Goal: Transaction & Acquisition: Purchase product/service

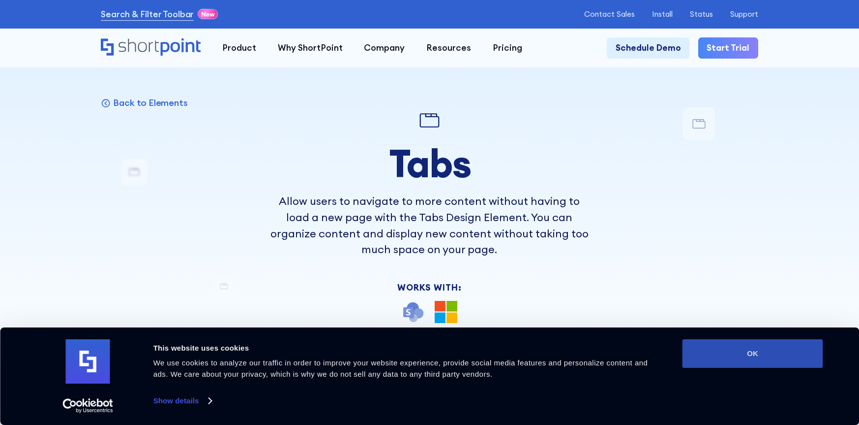
click at [706, 344] on button "OK" at bounding box center [753, 353] width 141 height 29
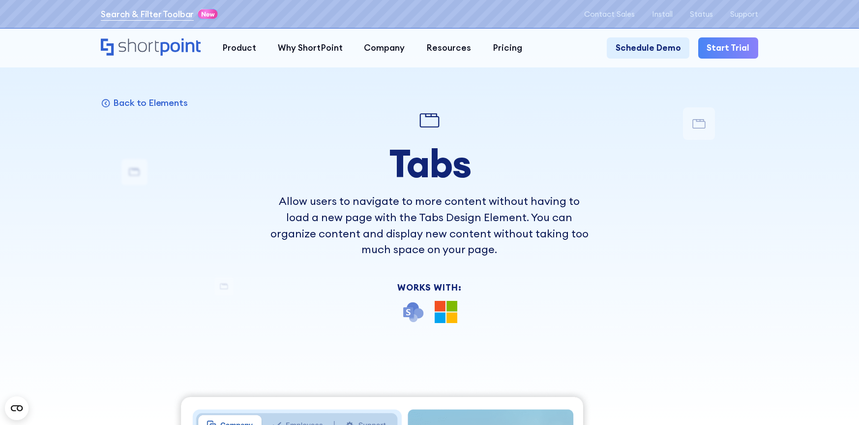
click at [166, 16] on link "Search & Filter Toolbar" at bounding box center [147, 14] width 93 height 13
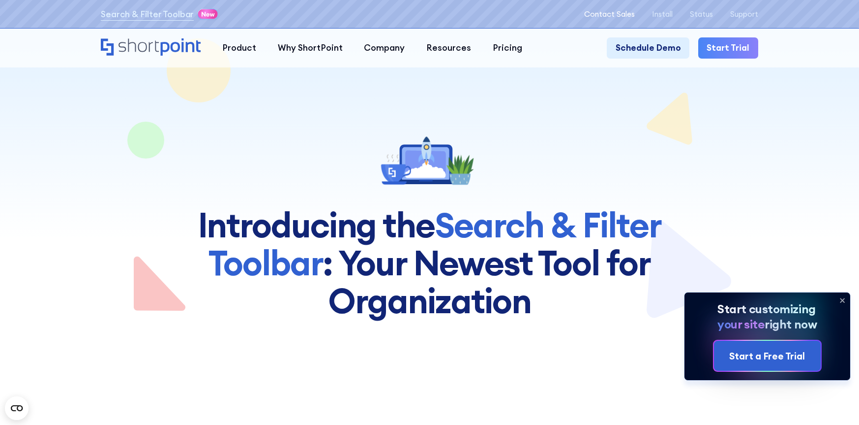
click at [619, 18] on p "Contact Sales" at bounding box center [609, 14] width 51 height 9
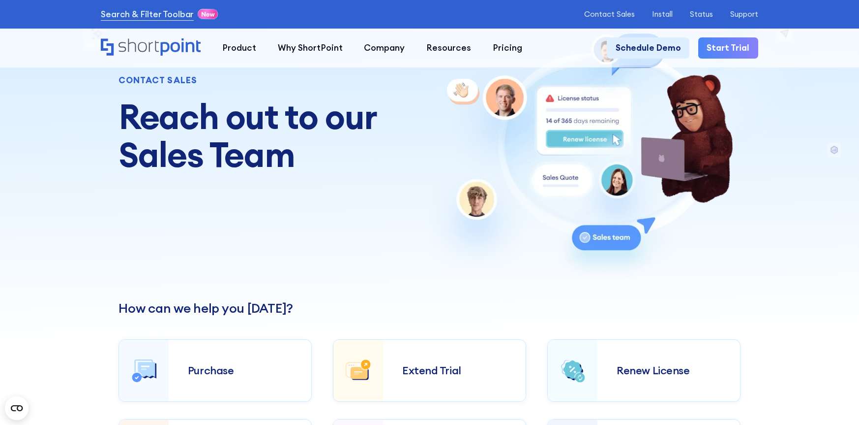
scroll to position [93, 0]
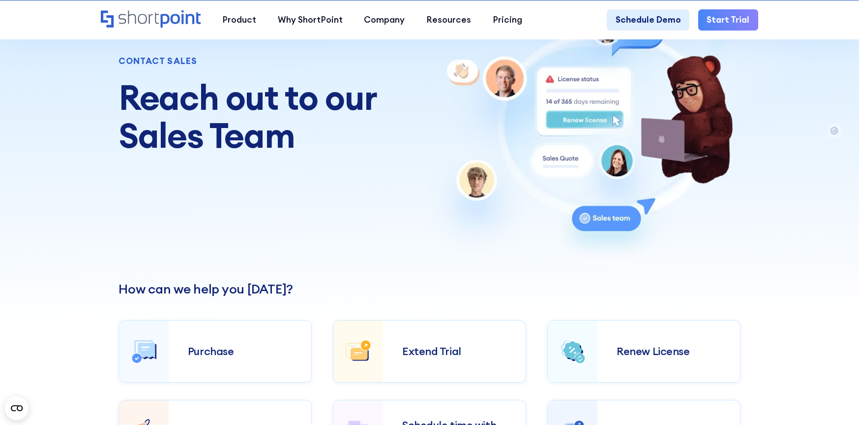
click at [211, 345] on div "Purchase" at bounding box center [240, 351] width 104 height 12
